Goal: Information Seeking & Learning: Learn about a topic

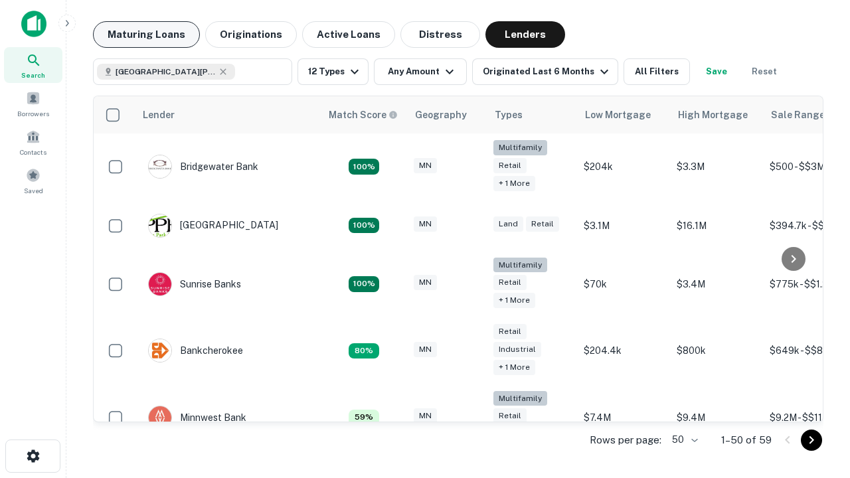
click at [146, 35] on button "Maturing Loans" at bounding box center [146, 34] width 107 height 27
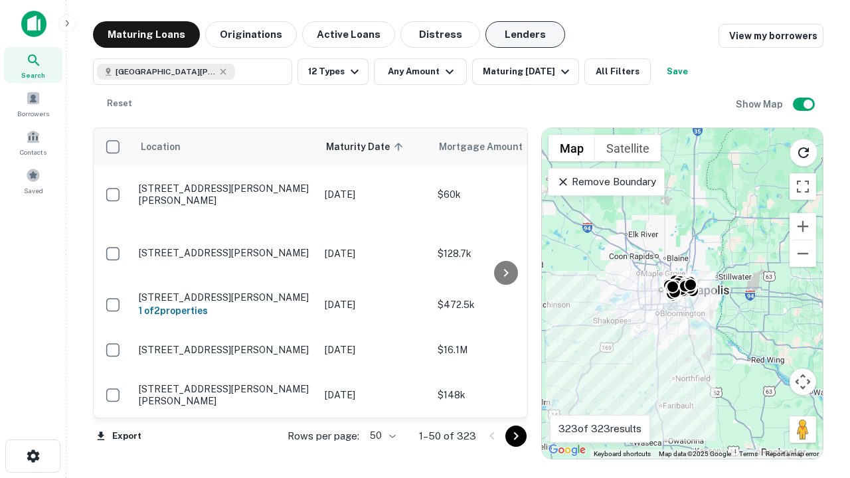
click at [525, 35] on button "Lenders" at bounding box center [526, 34] width 80 height 27
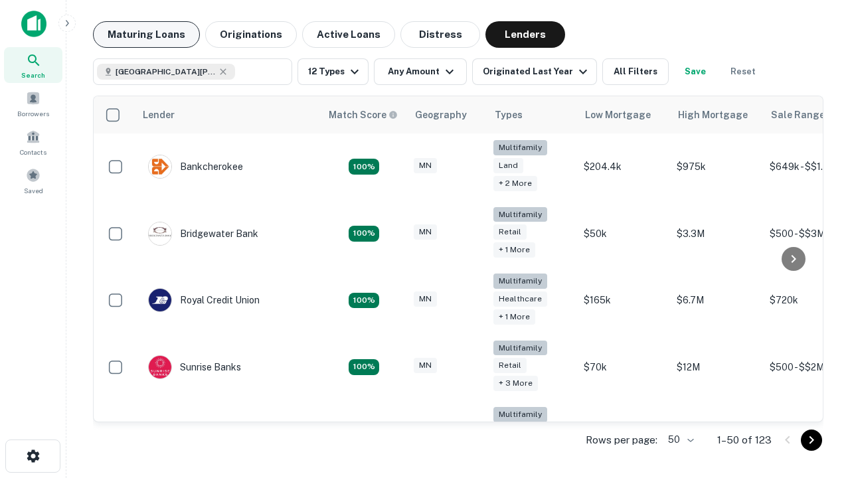
click at [146, 35] on button "Maturing Loans" at bounding box center [146, 34] width 107 height 27
